Goal: Information Seeking & Learning: Learn about a topic

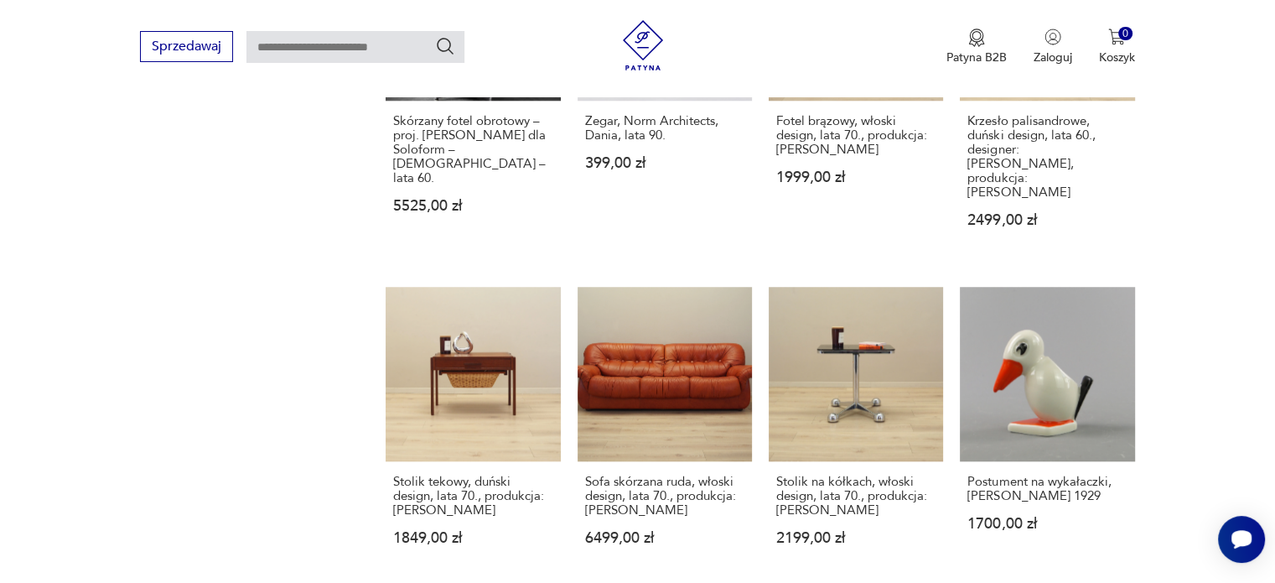
scroll to position [1416, 0]
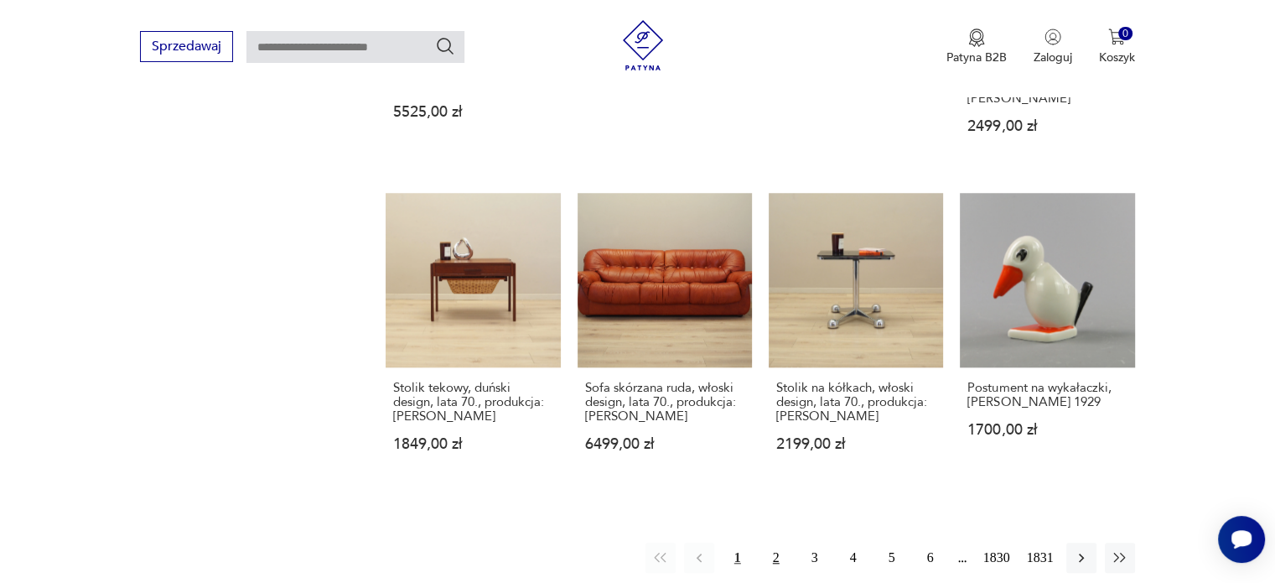
click at [778, 542] on button "2" at bounding box center [776, 557] width 30 height 30
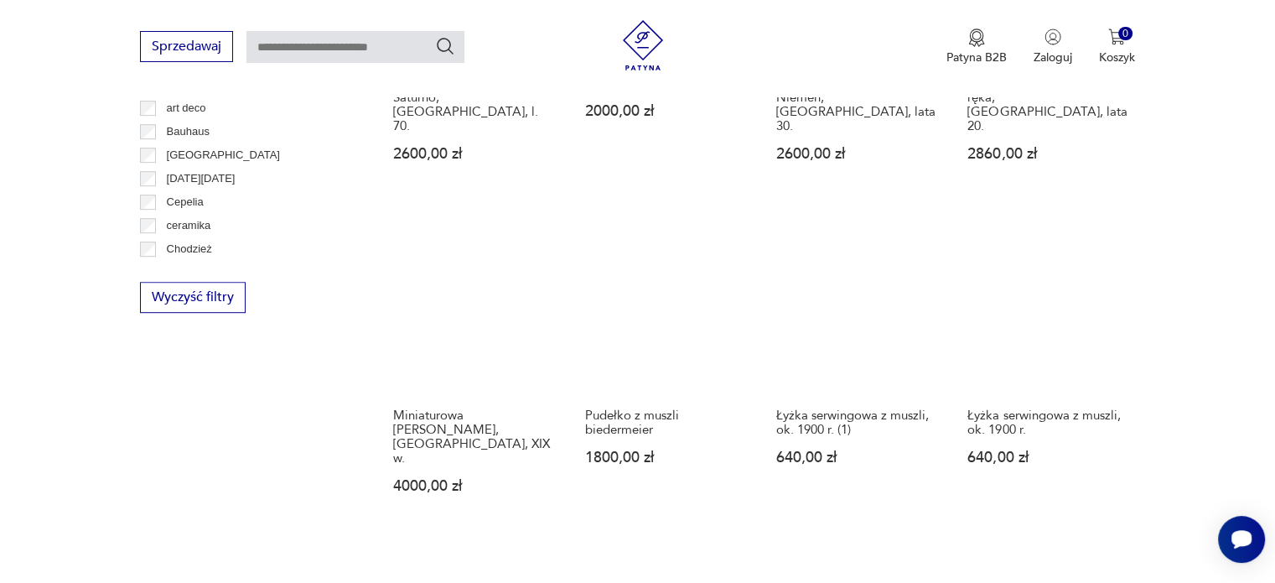
scroll to position [1306, 0]
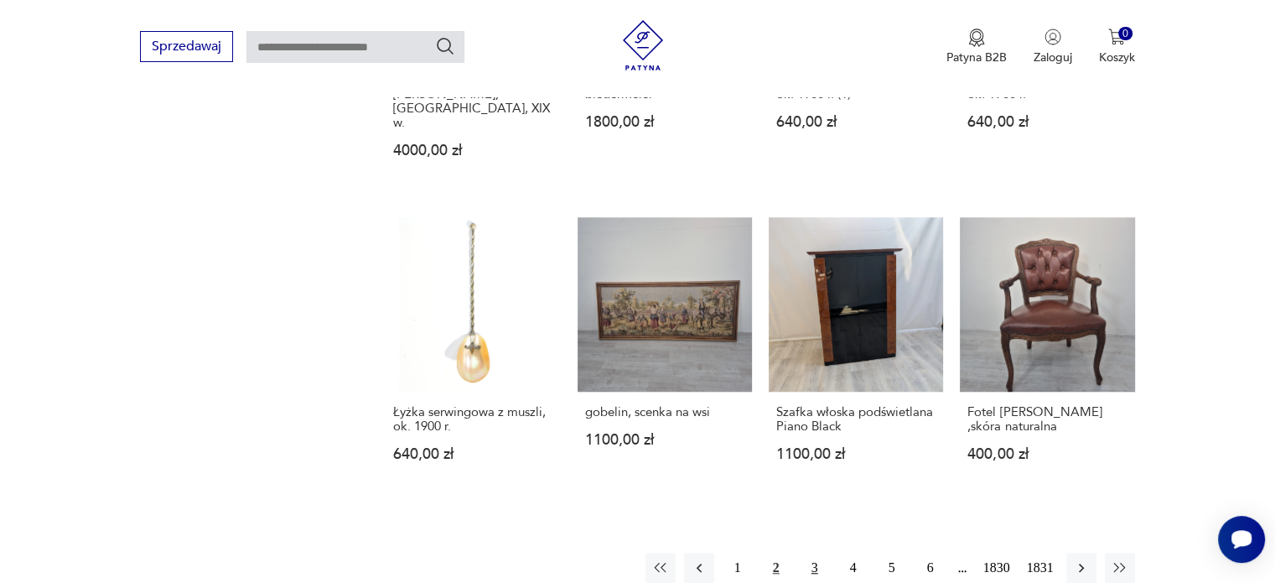
click at [812, 553] on button "3" at bounding box center [815, 568] width 30 height 30
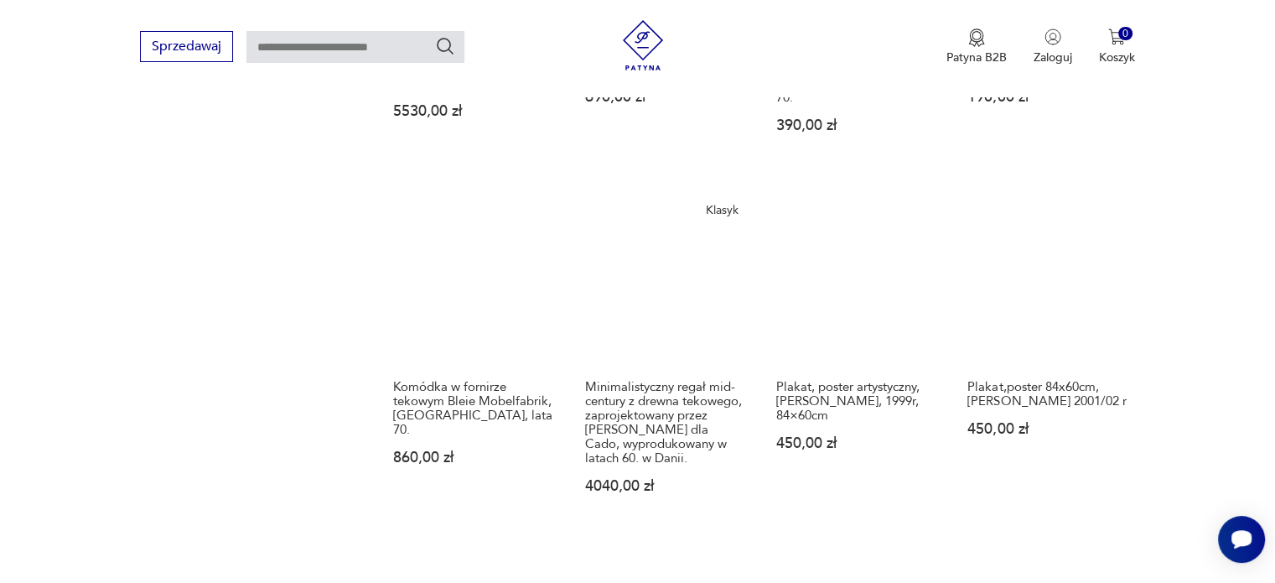
scroll to position [1558, 0]
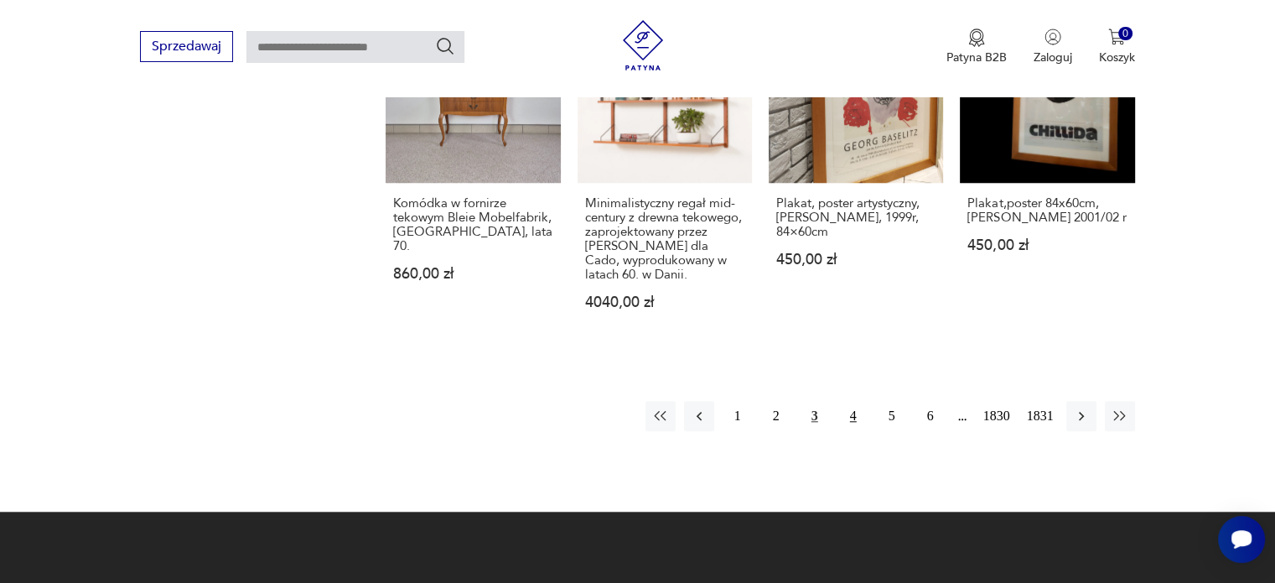
click at [845, 401] on button "4" at bounding box center [853, 416] width 30 height 30
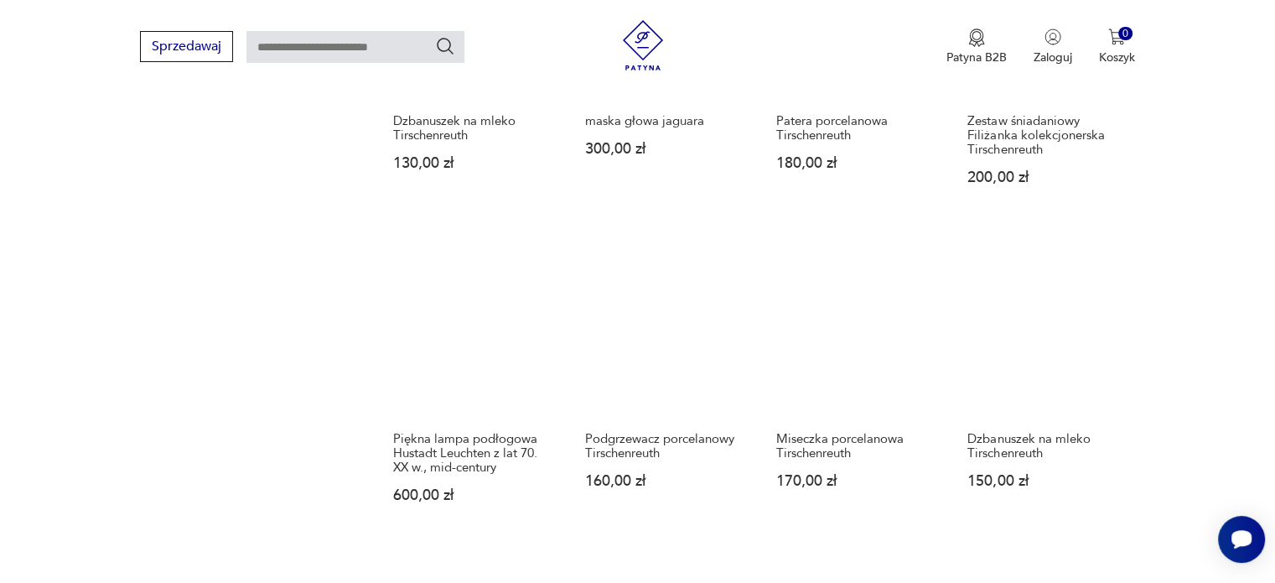
scroll to position [1642, 0]
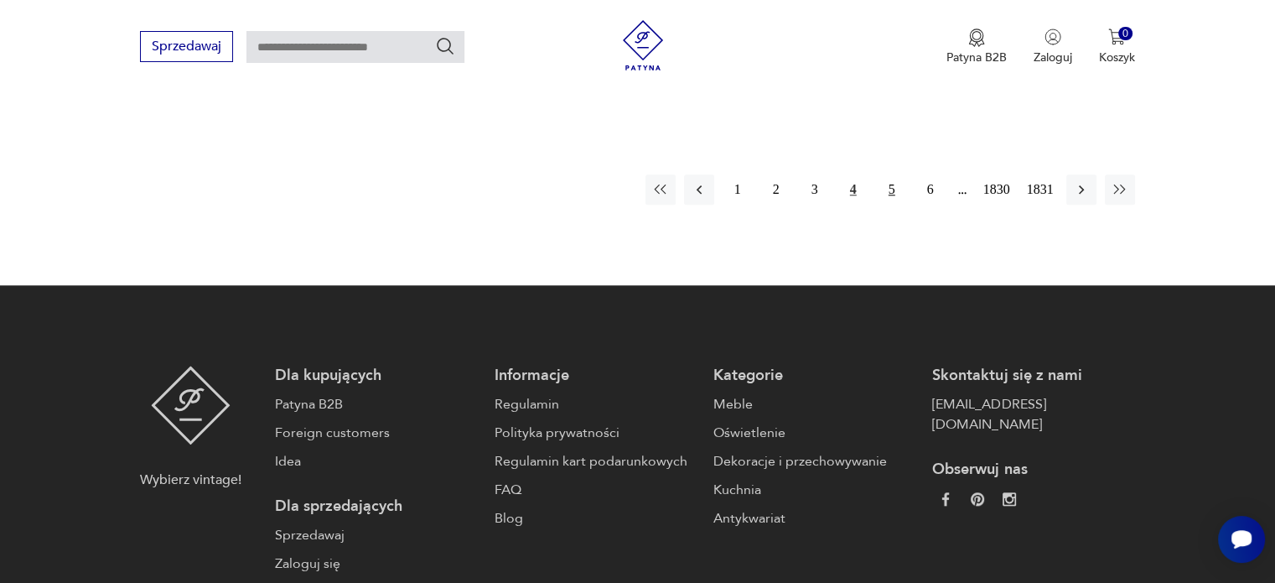
click at [890, 188] on button "5" at bounding box center [892, 189] width 30 height 30
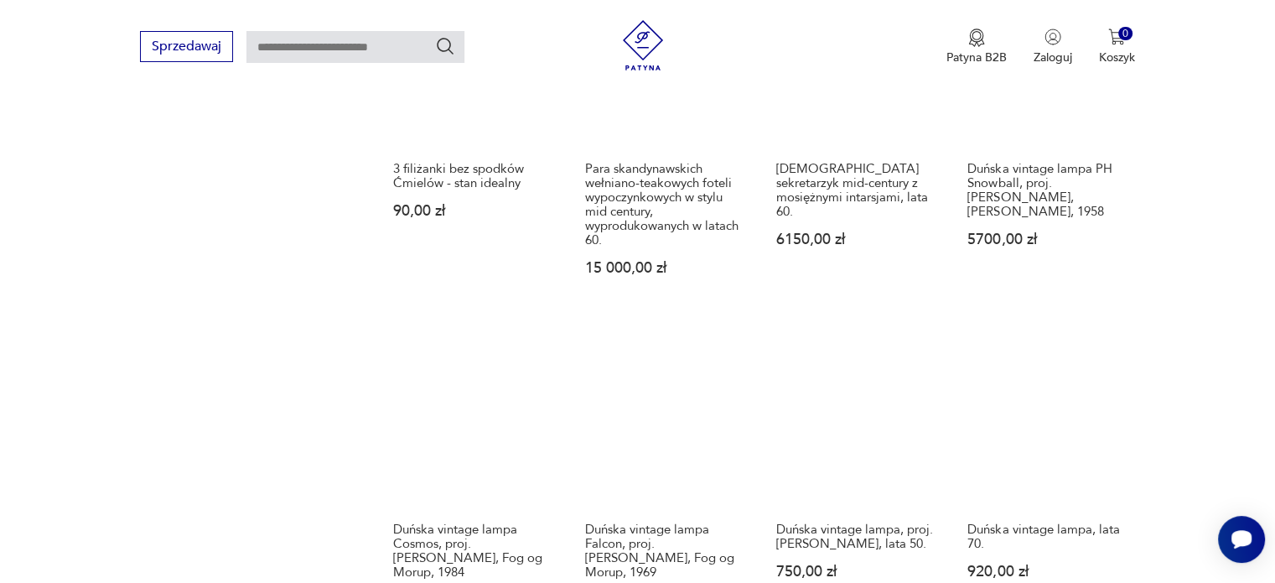
scroll to position [1306, 0]
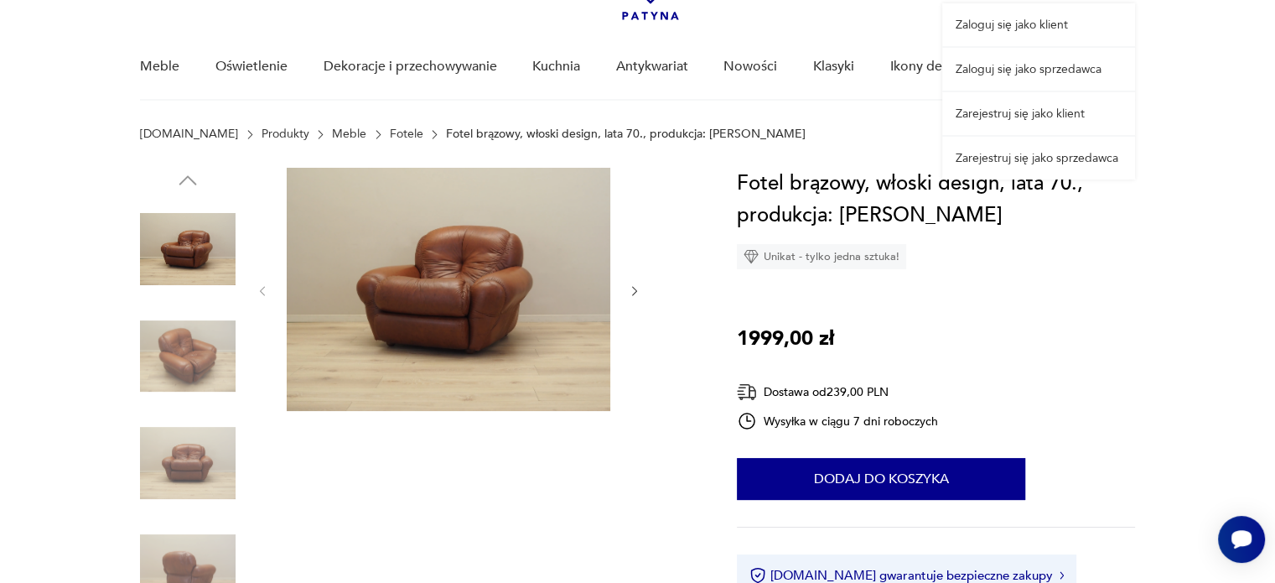
scroll to position [168, 0]
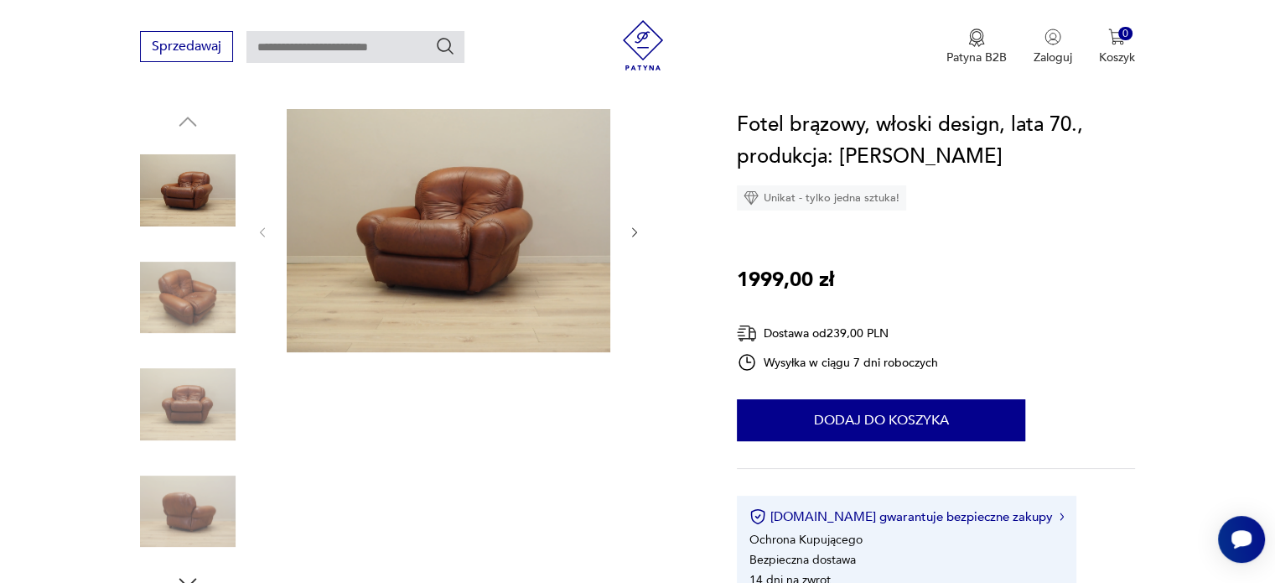
click at [168, 292] on img at bounding box center [188, 298] width 96 height 96
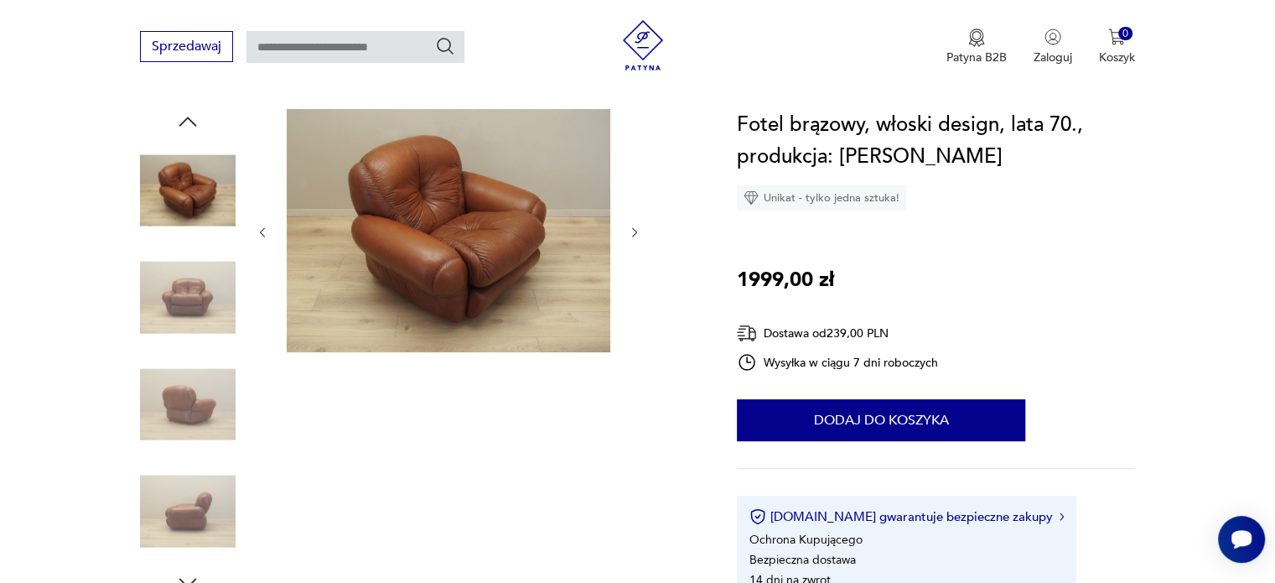
click at [168, 329] on img at bounding box center [188, 298] width 96 height 96
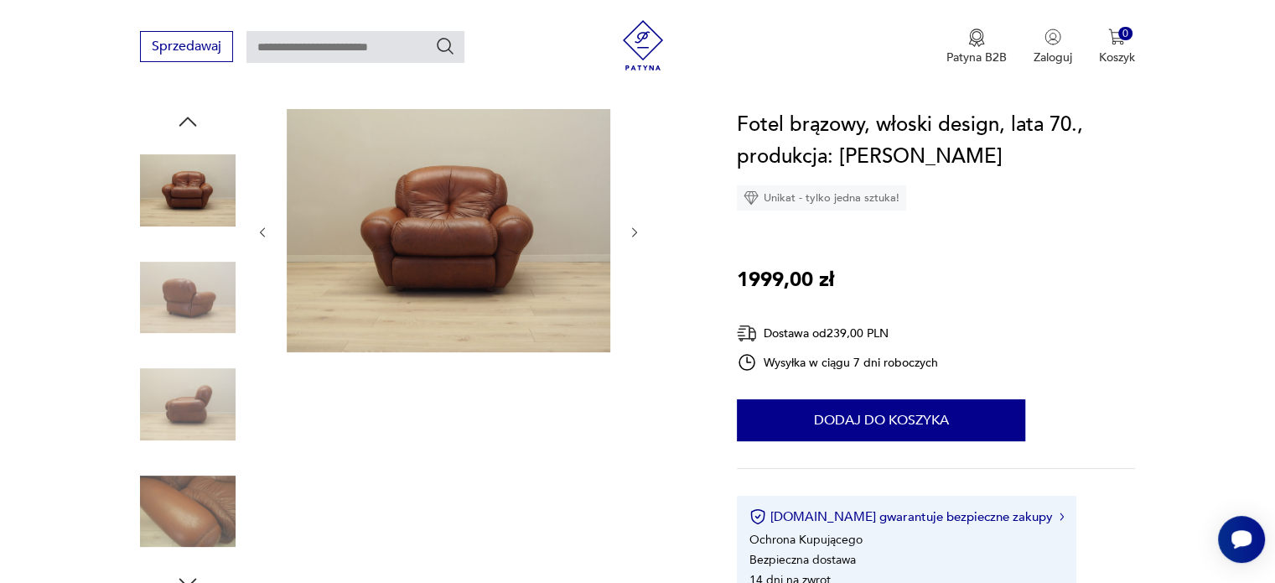
click at [184, 352] on div at bounding box center [188, 352] width 96 height 419
click at [195, 399] on img at bounding box center [188, 404] width 96 height 96
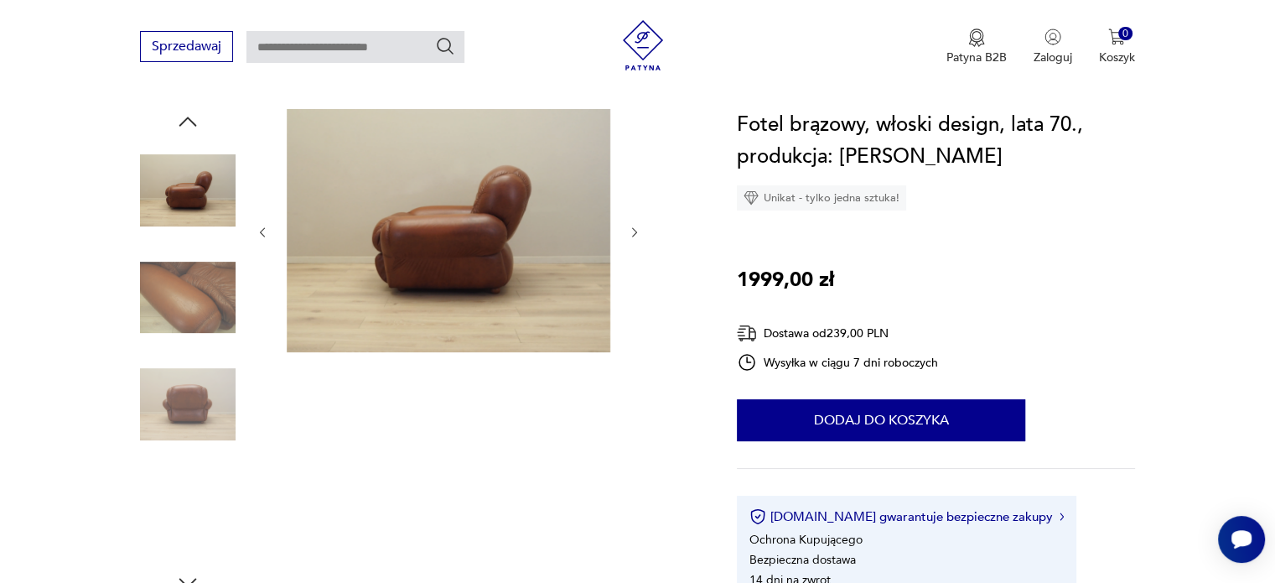
click at [195, 411] on img at bounding box center [188, 404] width 96 height 96
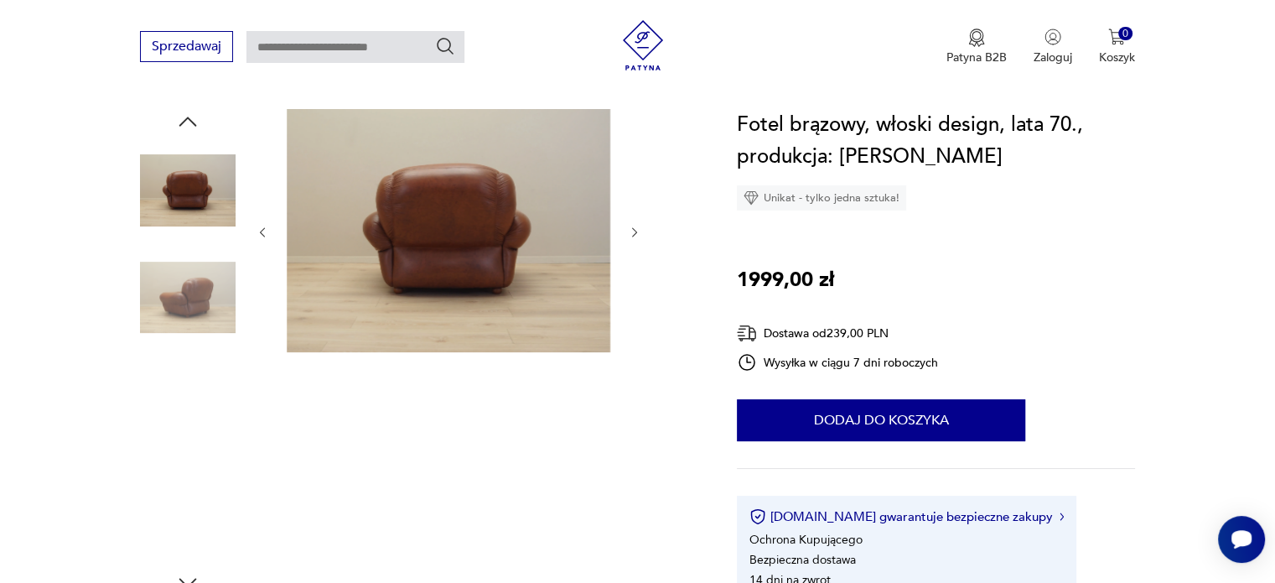
click at [196, 310] on img at bounding box center [188, 298] width 96 height 96
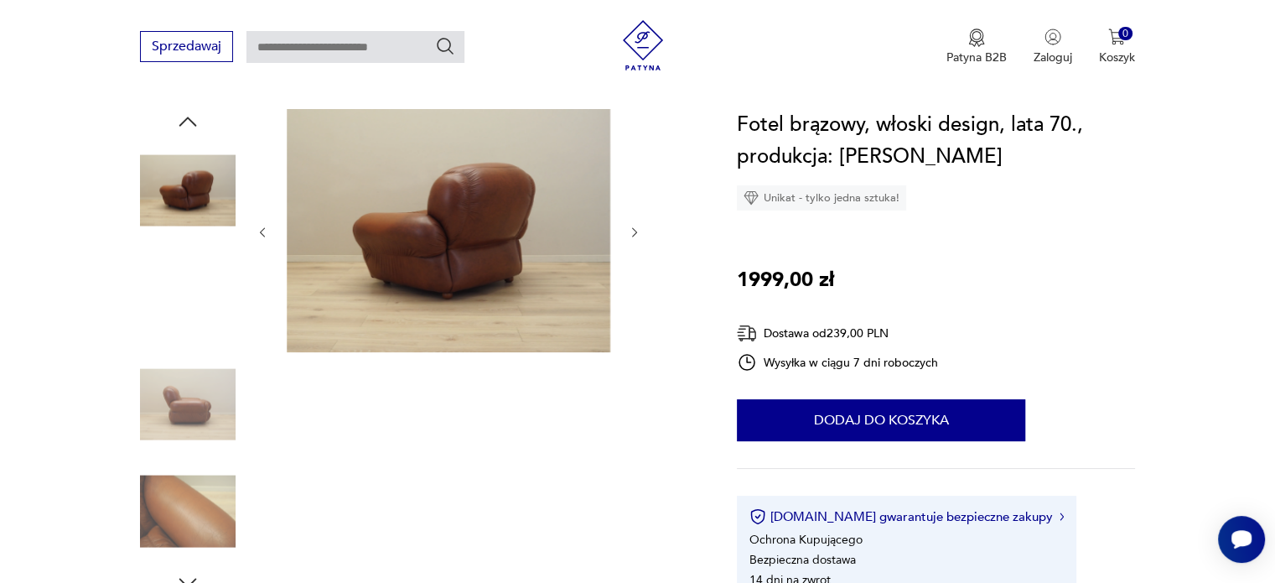
click at [193, 294] on img at bounding box center [188, 298] width 96 height 96
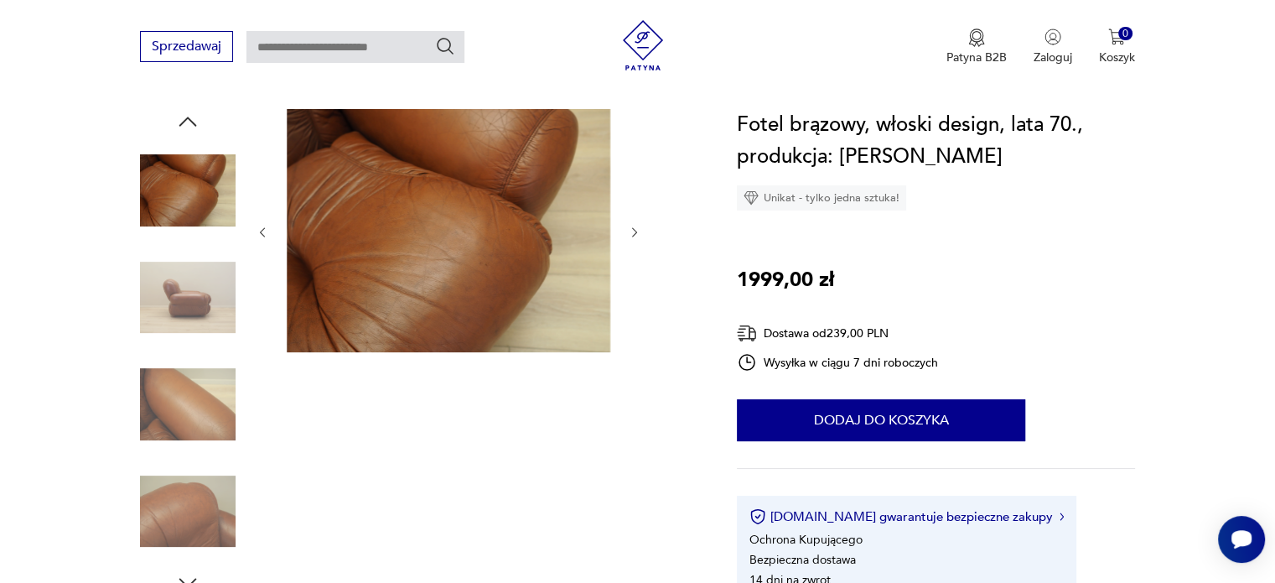
click at [191, 387] on img at bounding box center [188, 404] width 96 height 96
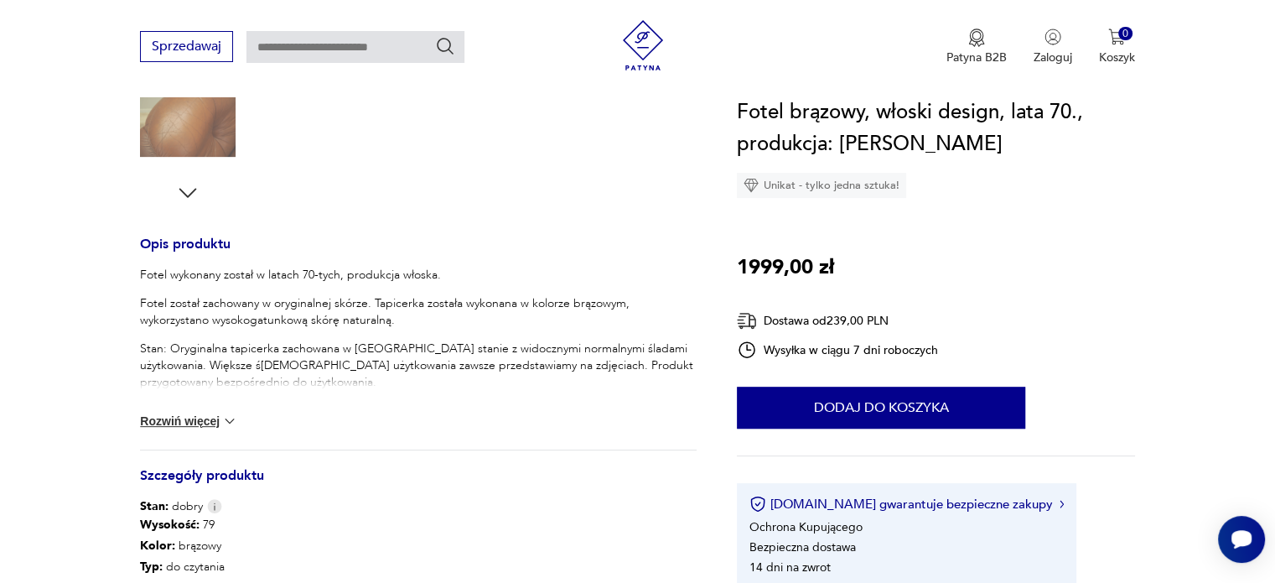
scroll to position [587, 0]
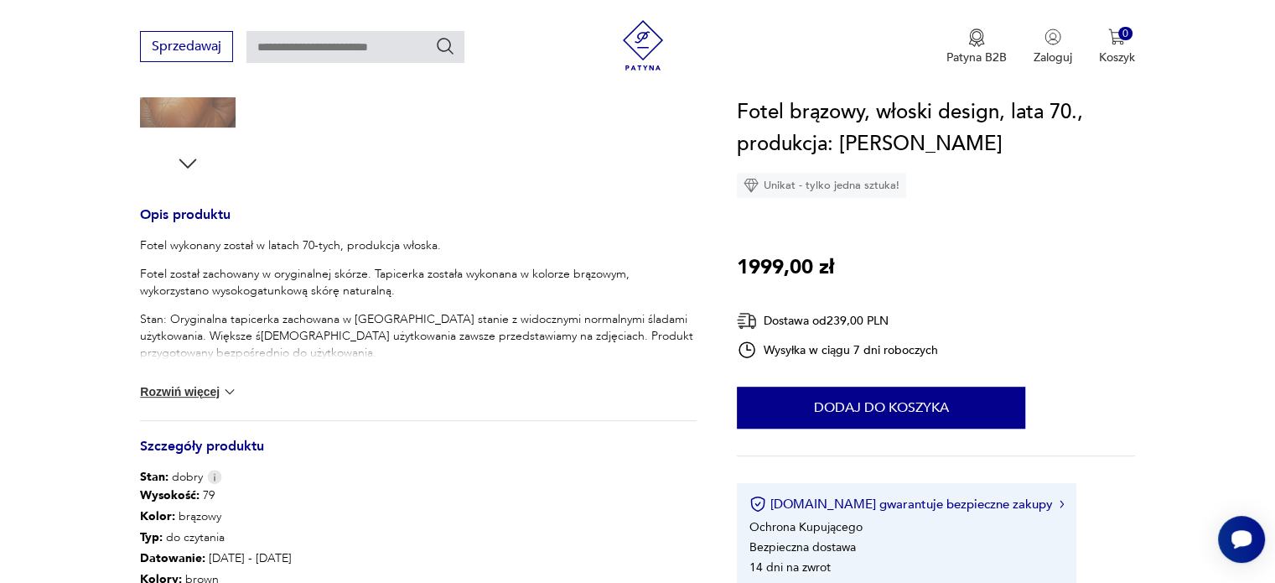
click at [163, 399] on div "Fotel wykonany został w latach 70-tych, produkcja włoska. Fotel został zachowan…" at bounding box center [418, 328] width 557 height 183
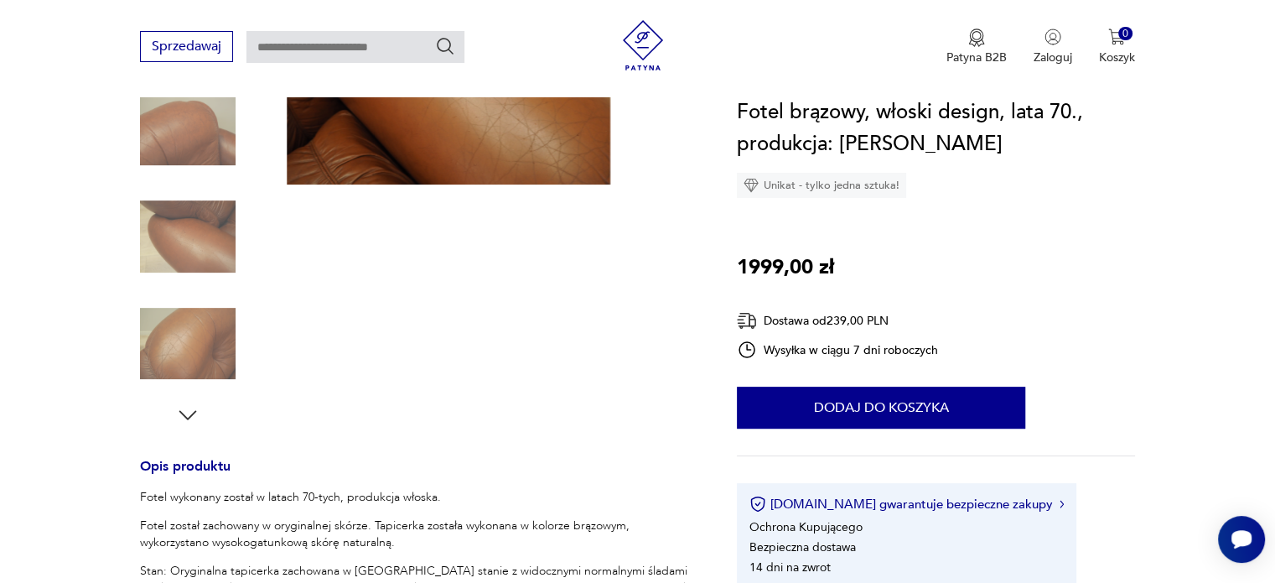
click at [207, 322] on img at bounding box center [188, 344] width 96 height 96
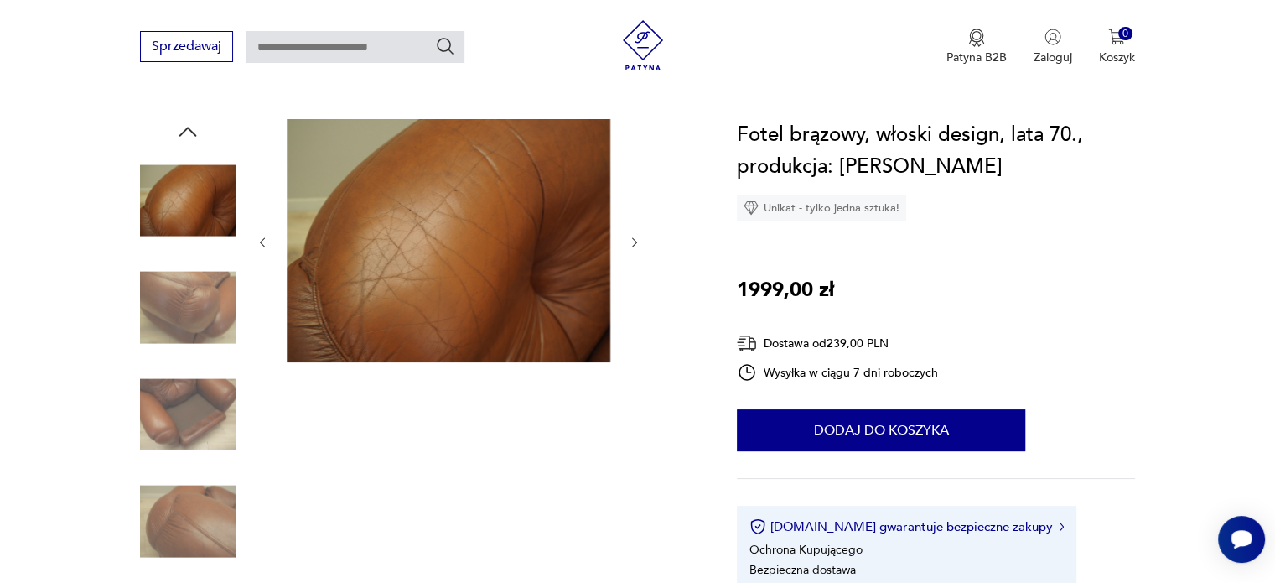
scroll to position [84, 0]
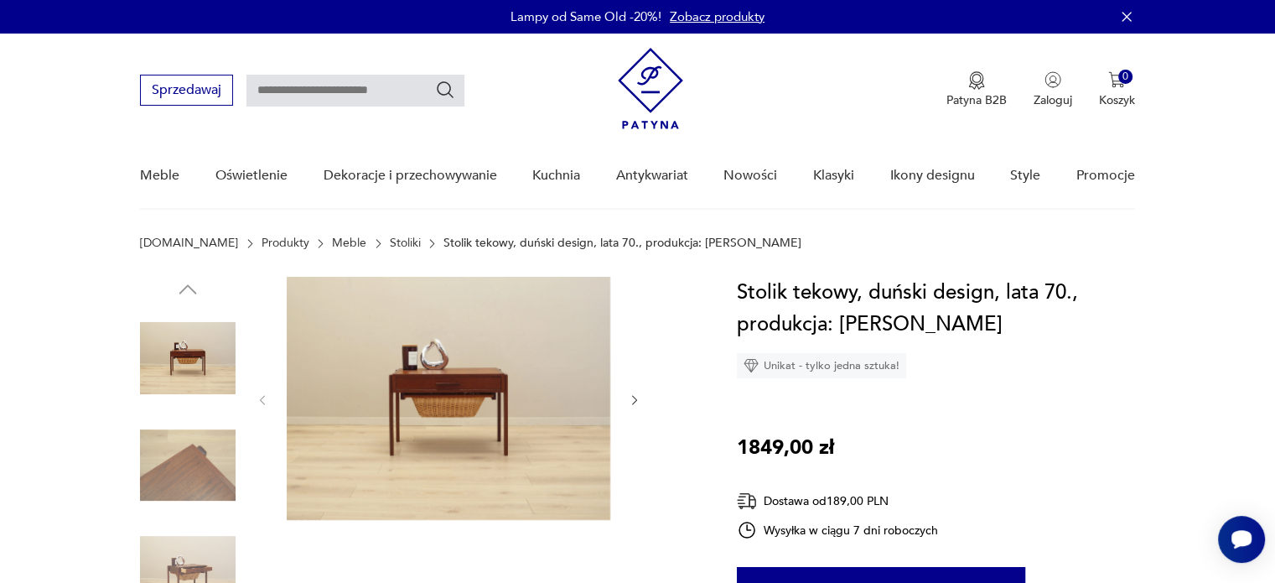
click at [638, 397] on icon "button" at bounding box center [635, 400] width 14 height 14
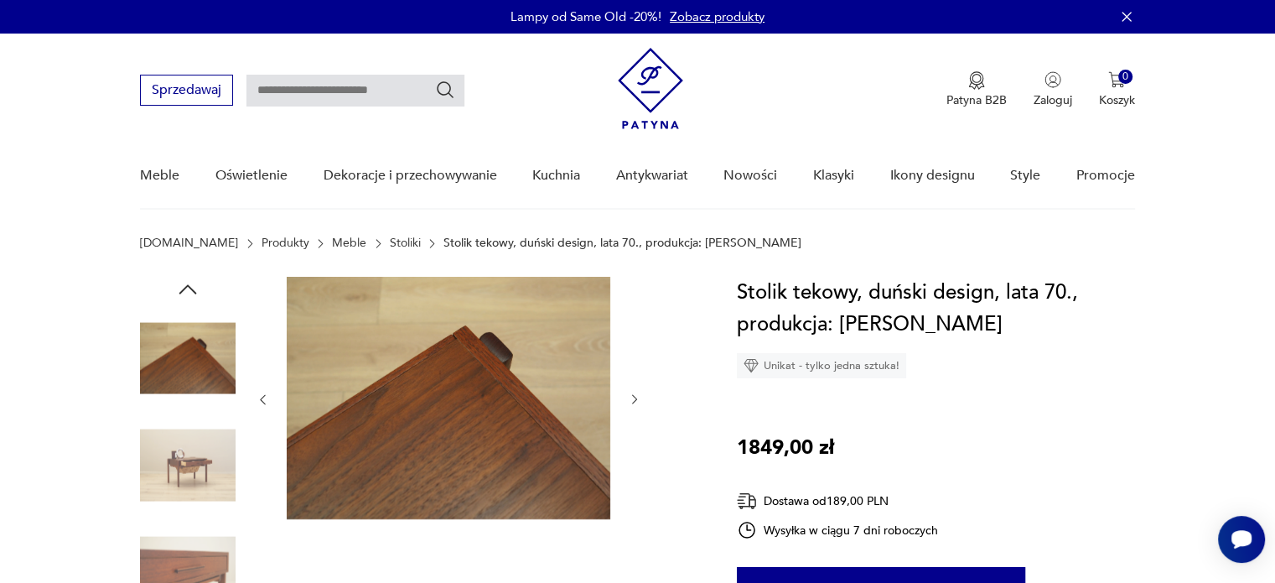
click at [638, 397] on icon "button" at bounding box center [635, 399] width 14 height 14
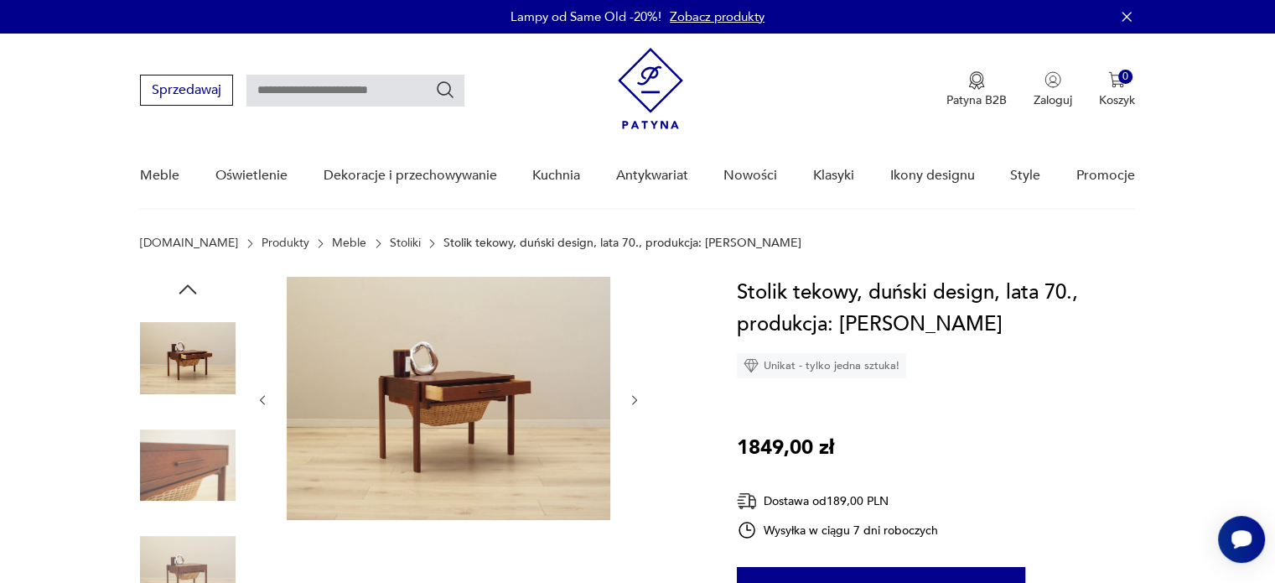
click at [638, 397] on icon "button" at bounding box center [635, 400] width 14 height 14
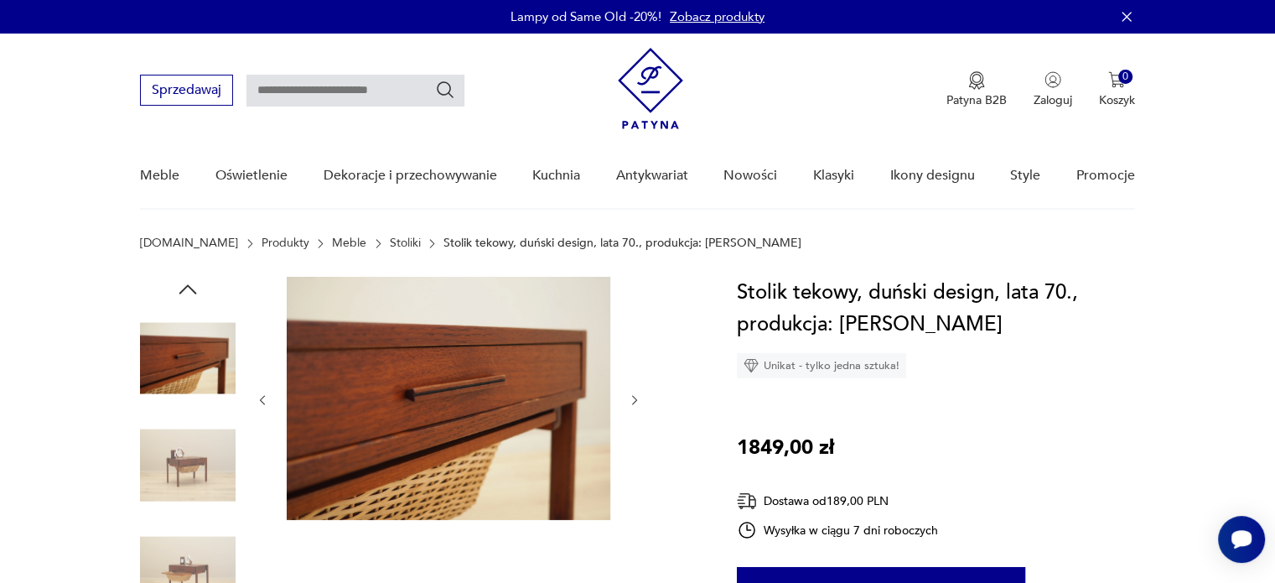
click at [638, 397] on icon "button" at bounding box center [635, 400] width 14 height 14
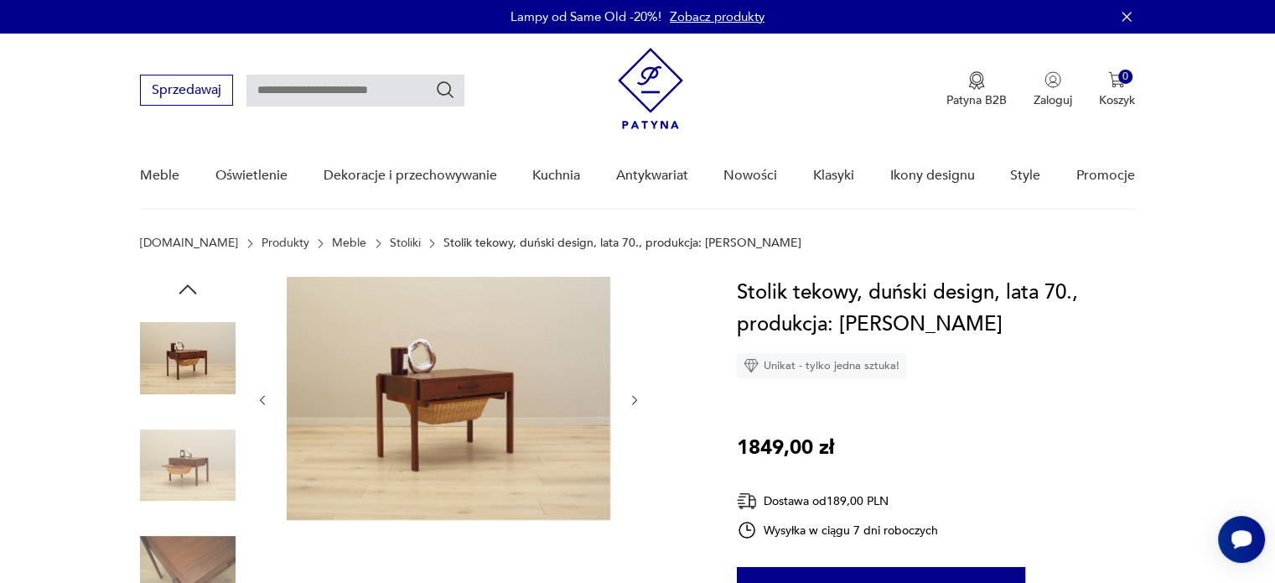
click at [638, 397] on icon "button" at bounding box center [635, 400] width 14 height 14
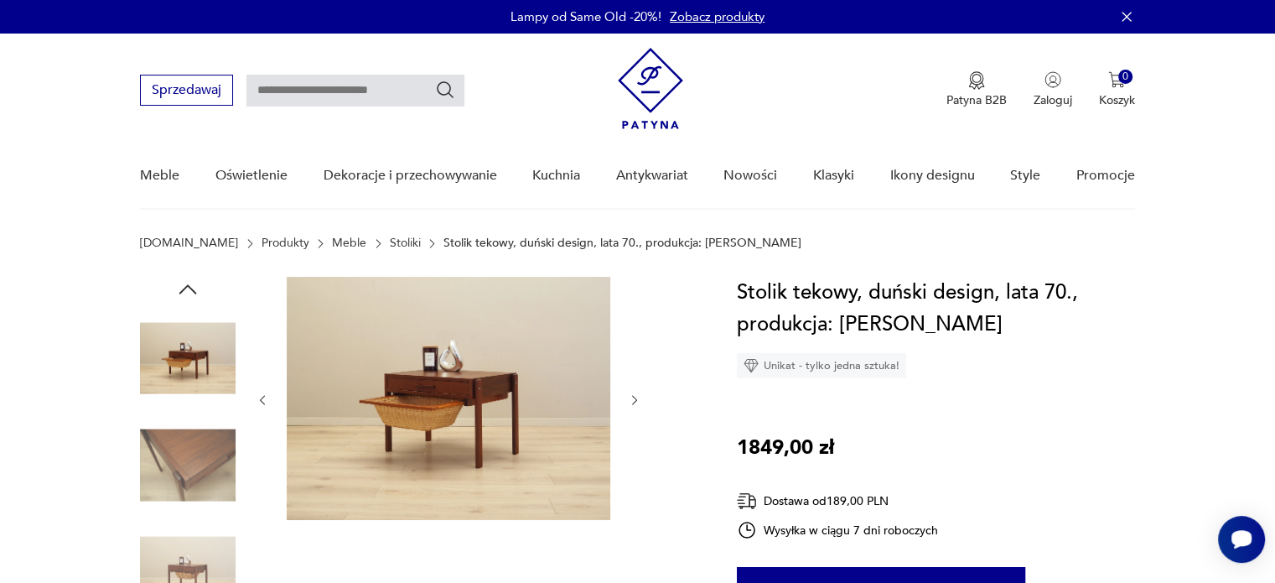
click at [638, 397] on icon "button" at bounding box center [635, 400] width 14 height 14
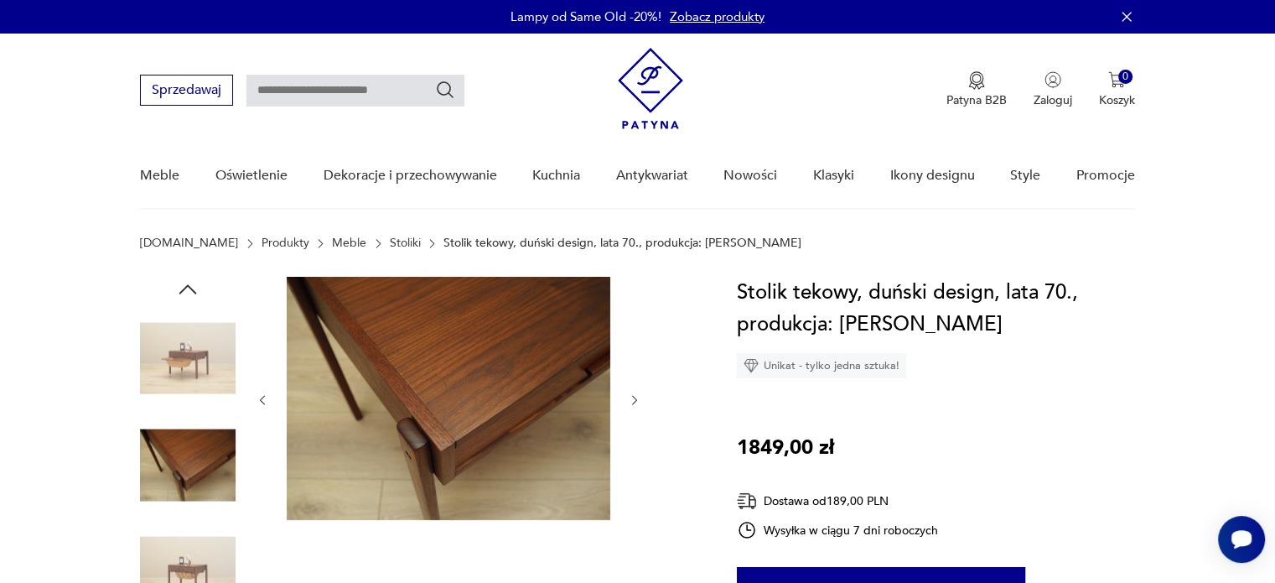
click at [638, 397] on icon "button" at bounding box center [635, 400] width 14 height 14
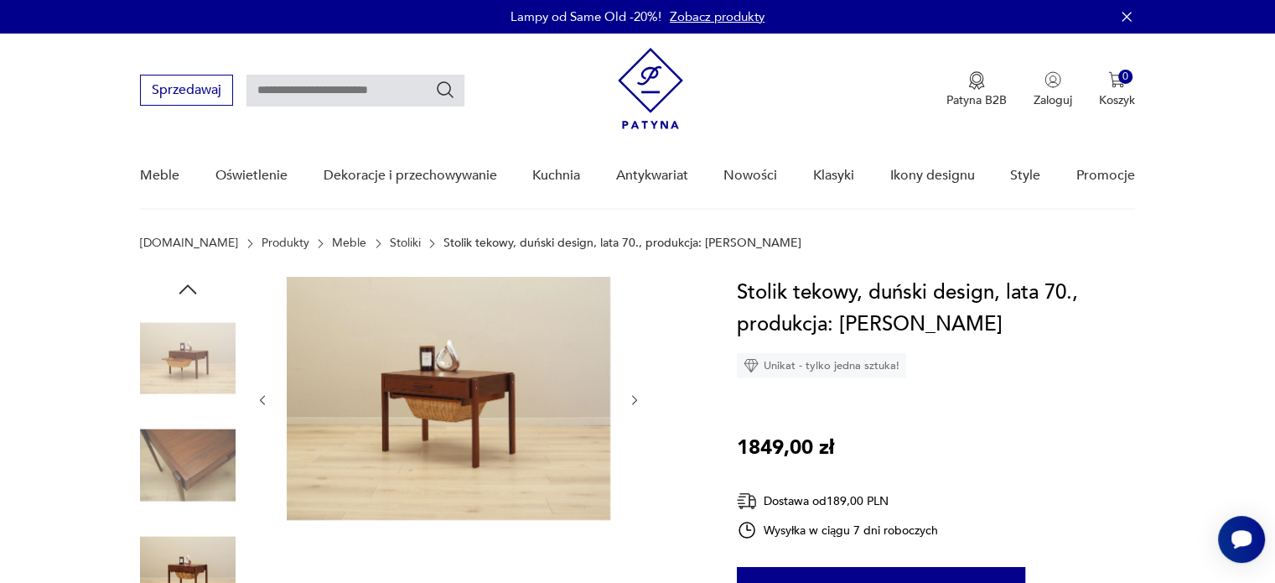
click at [638, 397] on icon "button" at bounding box center [635, 400] width 14 height 14
